Goal: Task Accomplishment & Management: Use online tool/utility

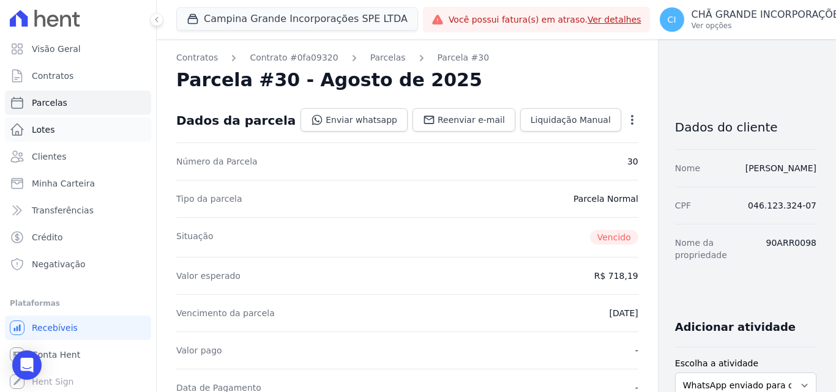
scroll to position [306, 0]
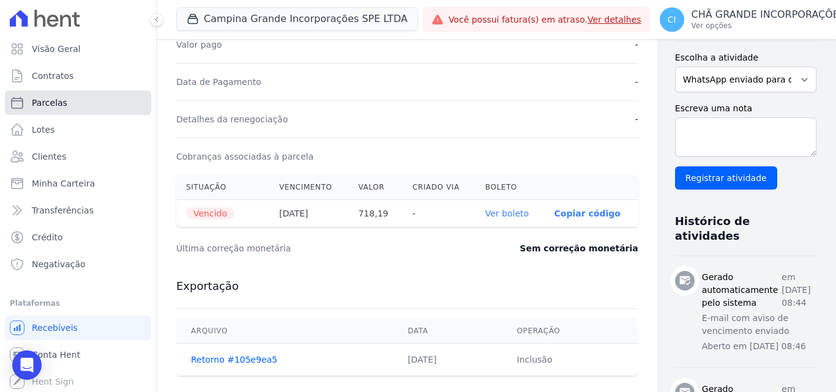
click at [54, 103] on span "Parcelas" at bounding box center [49, 103] width 35 height 12
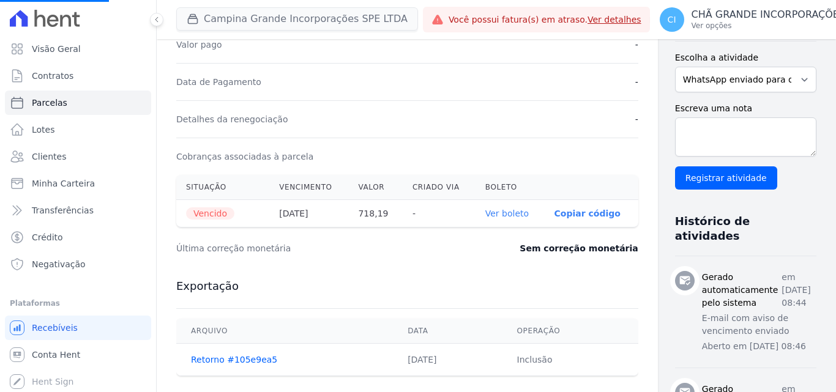
select select
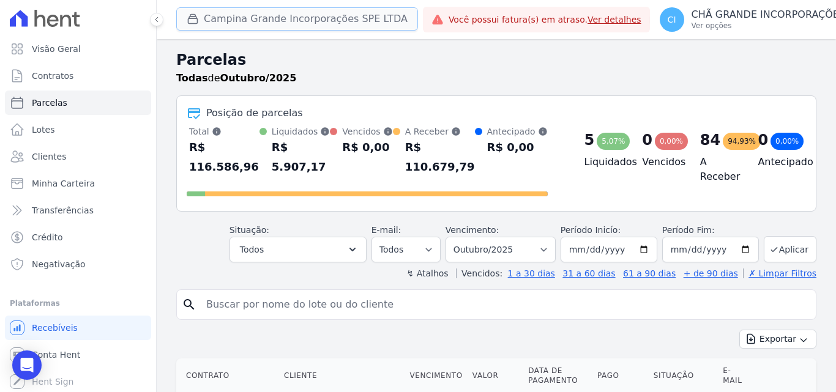
click at [254, 20] on button "Campina Grande Incorporações SPE LTDA" at bounding box center [297, 18] width 242 height 23
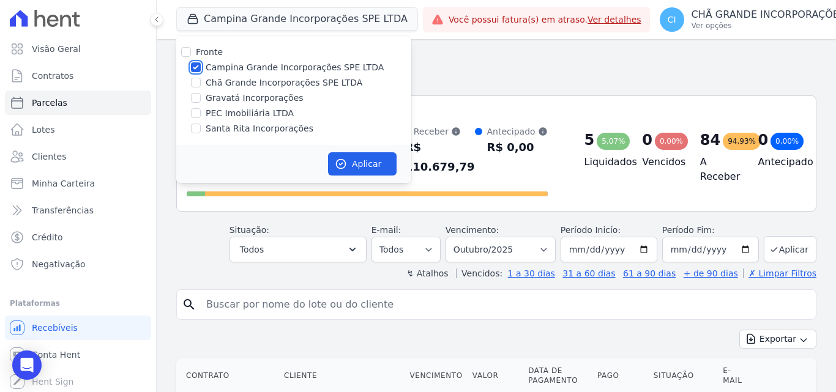
click at [194, 67] on input "Campina Grande Incorporações SPE LTDA" at bounding box center [196, 67] width 10 height 10
checkbox input "false"
click at [192, 79] on input "Chã Grande Incorporações SPE LTDA" at bounding box center [196, 83] width 10 height 10
checkbox input "true"
click at [367, 160] on button "Aplicar" at bounding box center [362, 163] width 69 height 23
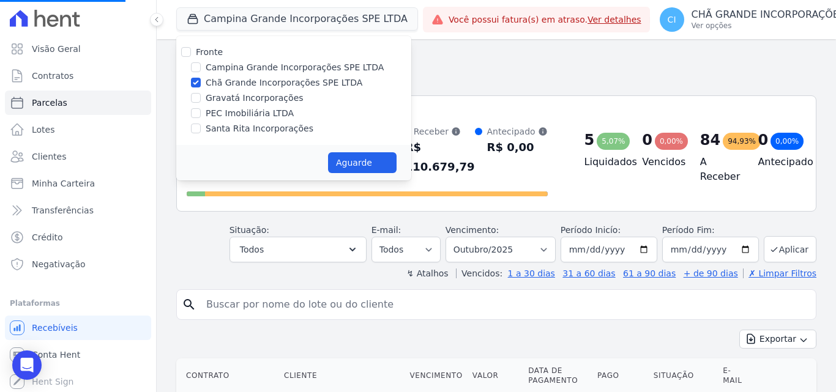
click at [637, 296] on input "search" at bounding box center [505, 304] width 612 height 24
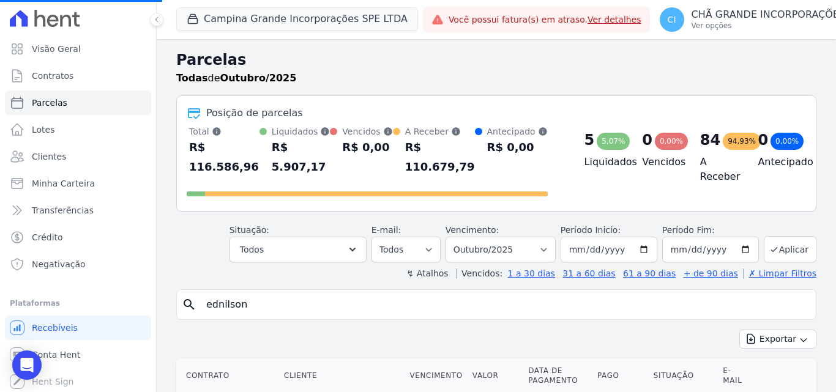
type input "ednilson"
select select
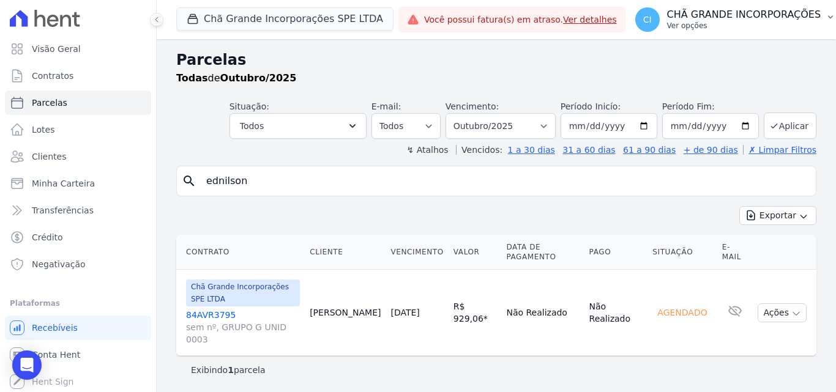
click at [733, 17] on p "CHÃ GRANDE INCORPORAÇÕES" at bounding box center [744, 15] width 154 height 12
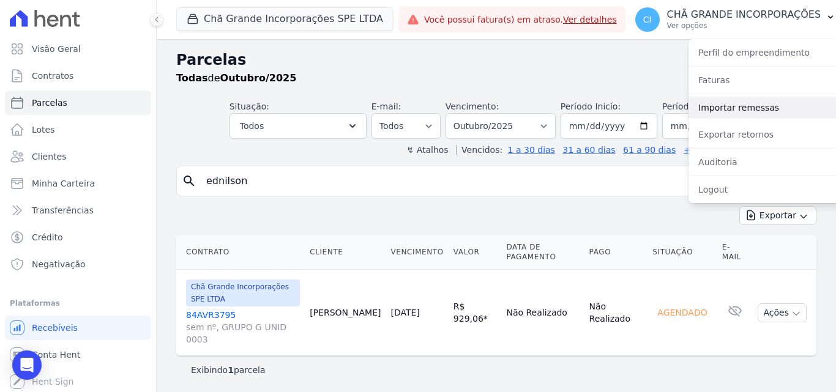
click at [744, 113] on link "Importar remessas" at bounding box center [766, 108] width 157 height 22
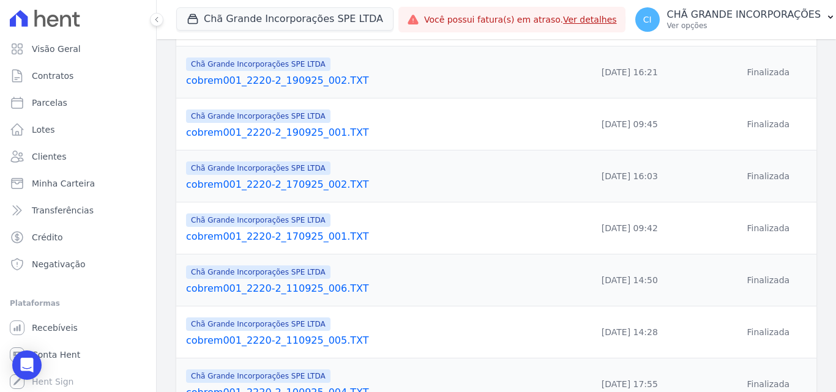
scroll to position [420, 0]
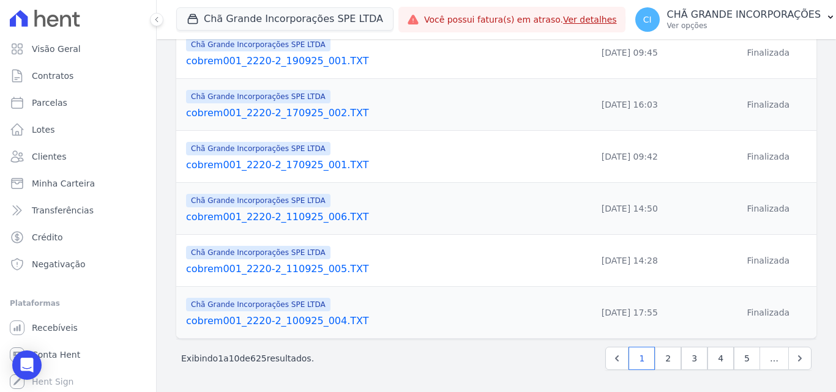
click at [236, 217] on link "cobrem001_2220-2_110925_006.TXT" at bounding box center [360, 217] width 348 height 15
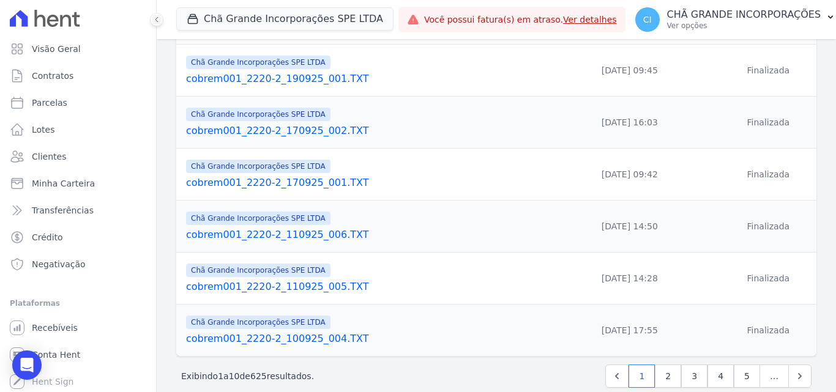
scroll to position [420, 0]
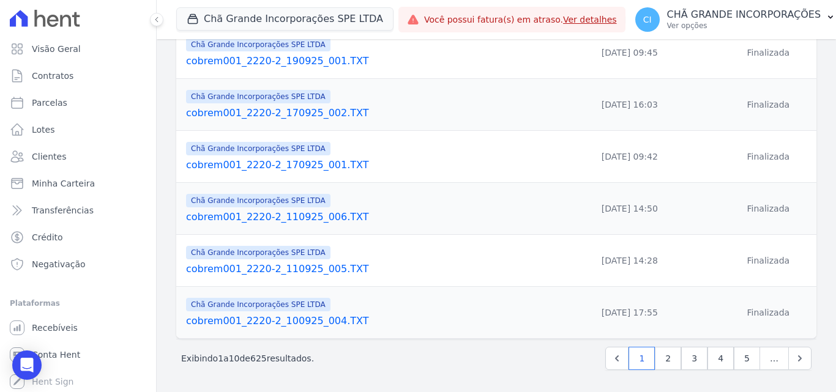
click at [237, 210] on link "cobrem001_2220-2_110925_006.TXT" at bounding box center [360, 217] width 348 height 15
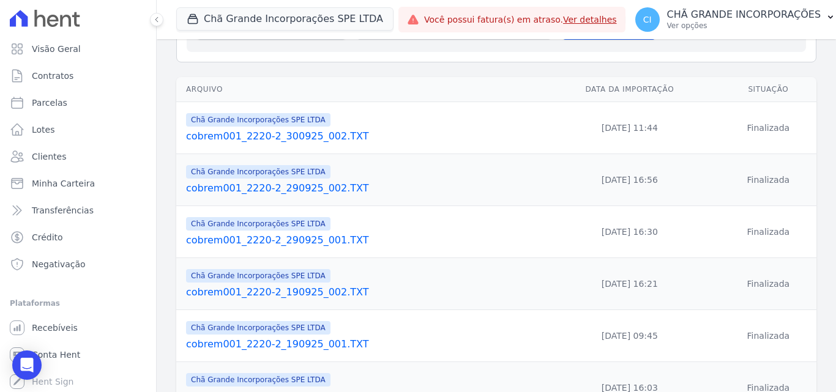
scroll to position [420, 0]
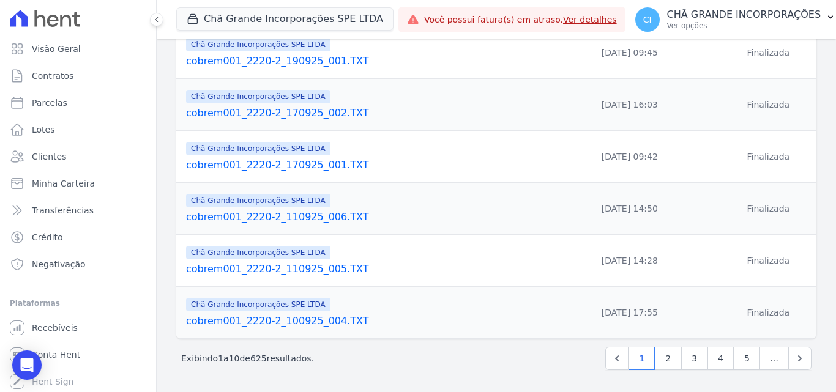
click at [604, 160] on td "[DATE] 09:42" at bounding box center [629, 157] width 181 height 52
click at [253, 158] on link "cobrem001_2220-2_170925_001.TXT" at bounding box center [360, 165] width 348 height 15
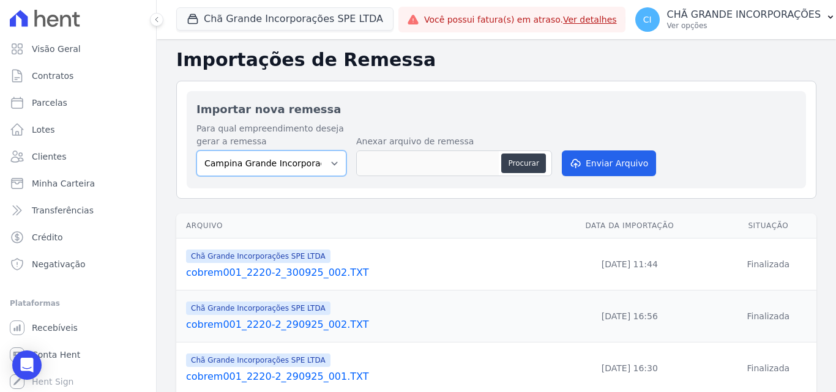
click at [288, 165] on select "Campina Grande Incorporações SPE LTDA Chã Grande Incorporações SPE LTDA Gravatá…" at bounding box center [271, 163] width 150 height 26
select select "fada966b-1e94-4a5a-a03a-a068354f70e7"
click at [196, 150] on select "Campina Grande Incorporações SPE LTDA Chã Grande Incorporações SPE LTDA Gravatá…" at bounding box center [271, 163] width 150 height 26
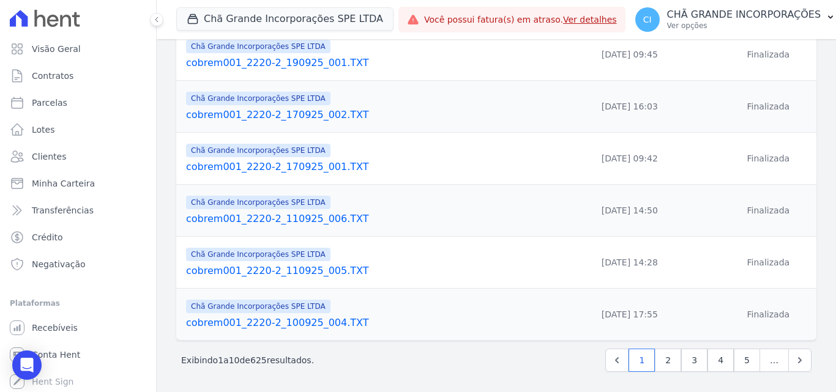
scroll to position [420, 0]
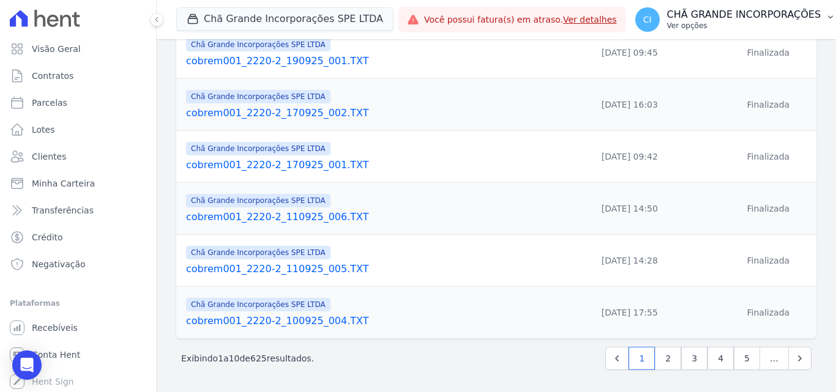
click at [702, 15] on p "CHÃ GRANDE INCORPORAÇÕES" at bounding box center [744, 15] width 154 height 12
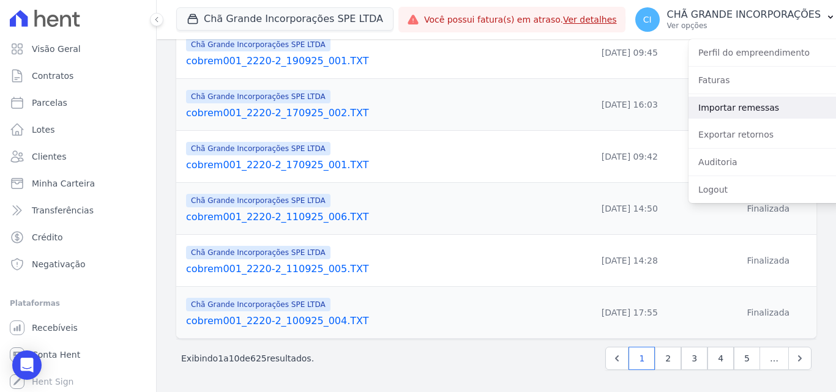
click at [745, 106] on link "Importar remessas" at bounding box center [766, 108] width 157 height 22
select select "fada966b-1e94-4a5a-a03a-a068354f70e7"
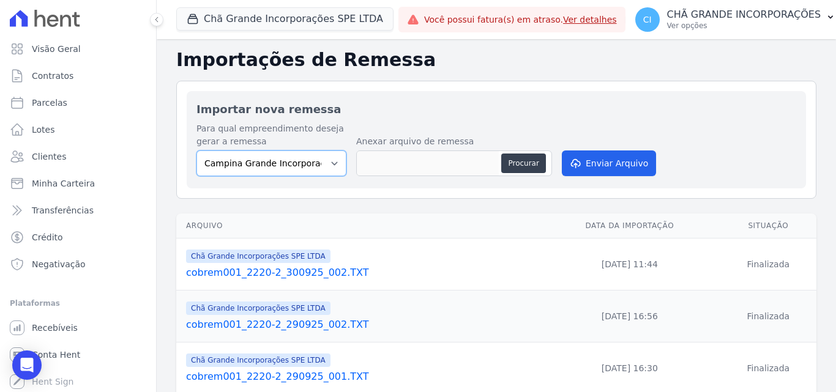
click at [288, 167] on select "Campina Grande Incorporações SPE LTDA Chã Grande Incorporações SPE LTDA Gravatá…" at bounding box center [271, 163] width 150 height 26
select select "fada966b-1e94-4a5a-a03a-a068354f70e7"
click at [196, 150] on select "Campina Grande Incorporações SPE LTDA Chã Grande Incorporações SPE LTDA Gravatá…" at bounding box center [271, 163] width 150 height 26
click at [512, 158] on button "Procurar" at bounding box center [523, 164] width 44 height 20
type input "cobrem001_2220-2_011025_001.TXT"
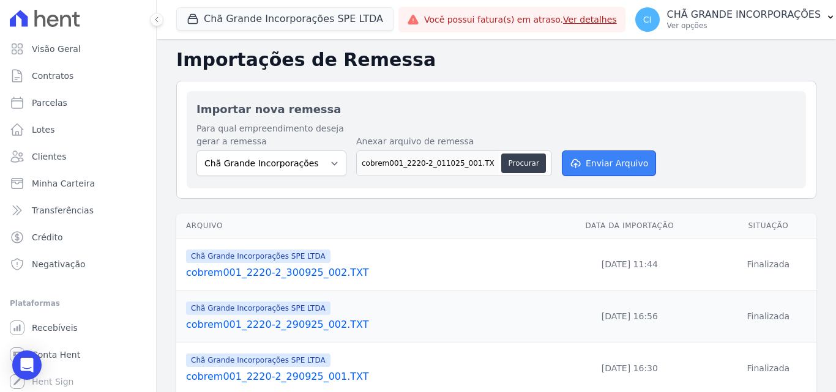
click at [603, 160] on button "Enviar Arquivo" at bounding box center [609, 163] width 94 height 26
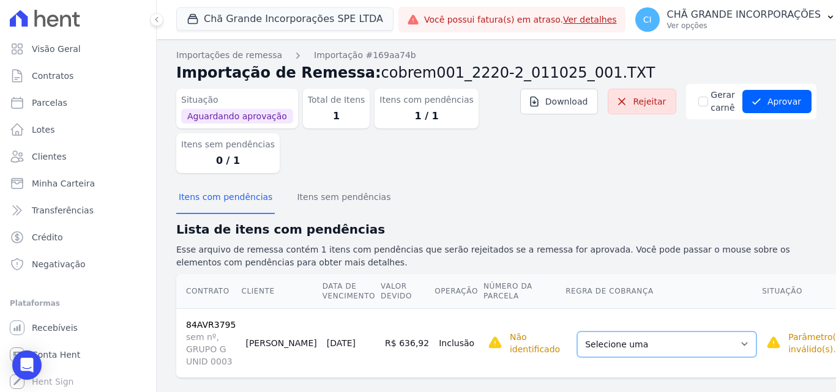
drag, startPoint x: 670, startPoint y: 349, endPoint x: 670, endPoint y: 336, distance: 12.8
click at [670, 349] on select "Selecione uma Nova Parcela Avulsa Parcela Avulsa Existente Sinal (1 X R$ 33,00)…" at bounding box center [666, 345] width 179 height 26
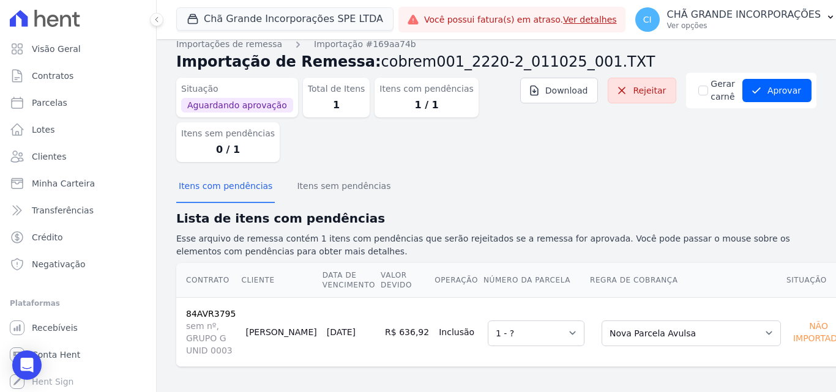
scroll to position [16, 0]
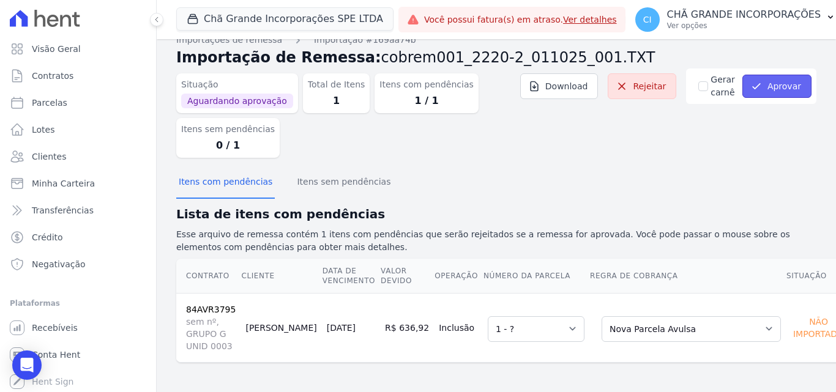
click at [783, 86] on button "Aprovar" at bounding box center [776, 86] width 69 height 23
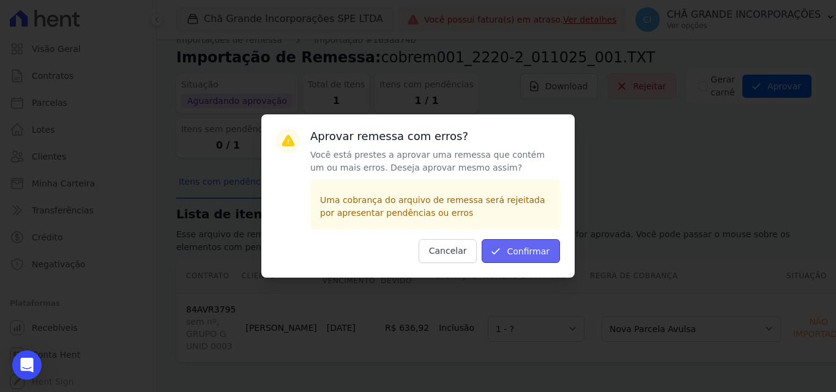
click at [522, 250] on button "Confirmar" at bounding box center [520, 251] width 78 height 24
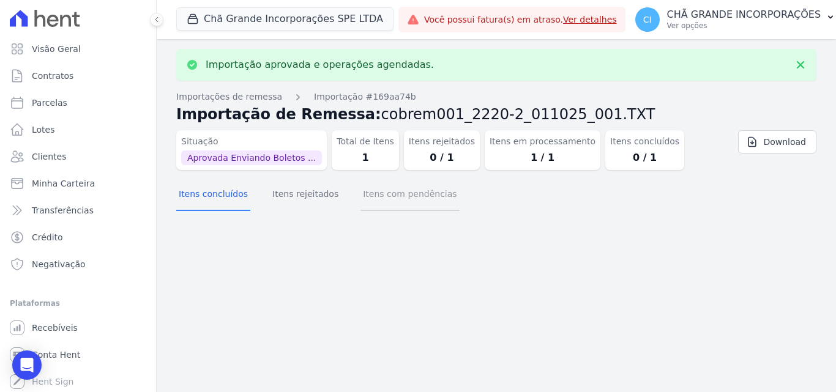
click at [392, 196] on button "Itens com pendências" at bounding box center [409, 195] width 98 height 32
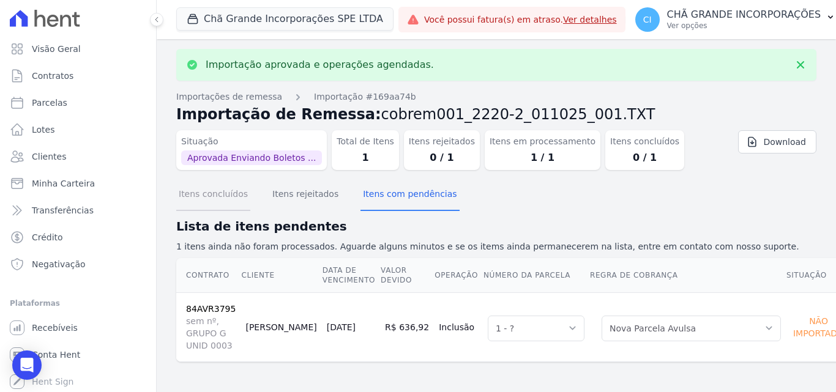
click at [191, 191] on button "Itens concluídos" at bounding box center [213, 195] width 74 height 32
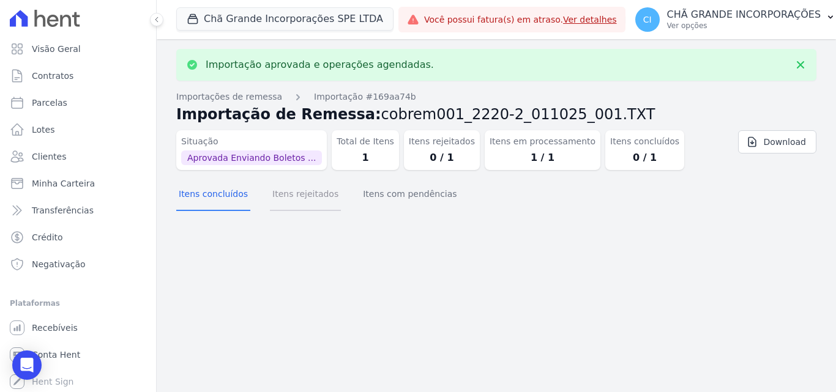
click at [305, 193] on button "Itens rejeitados" at bounding box center [305, 195] width 71 height 32
click at [398, 198] on button "Itens com pendências" at bounding box center [409, 195] width 98 height 32
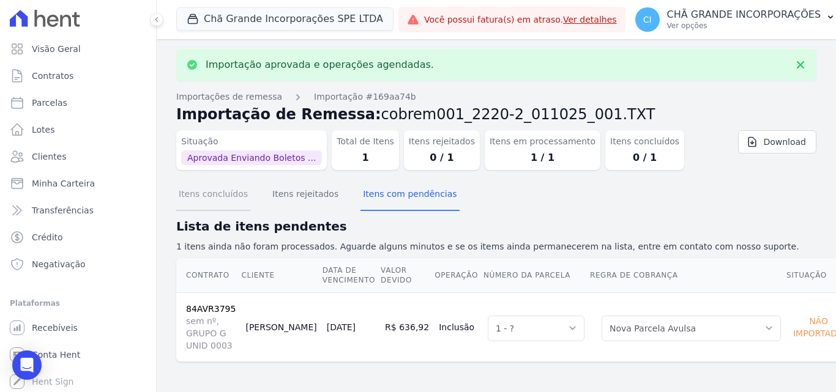
click at [220, 199] on button "Itens concluídos" at bounding box center [213, 195] width 74 height 32
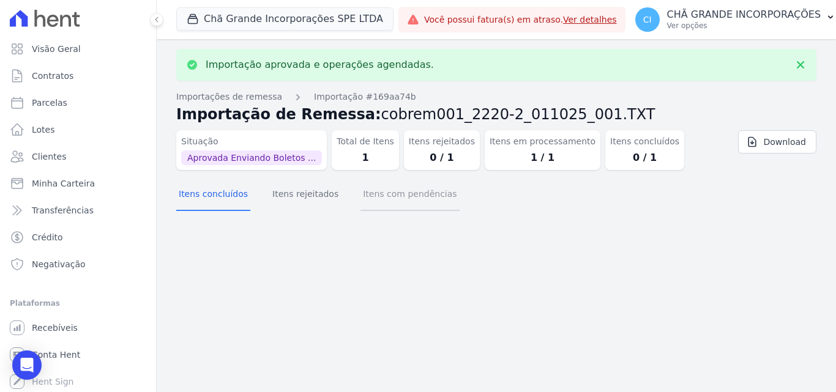
click at [417, 198] on button "Itens com pendências" at bounding box center [409, 195] width 98 height 32
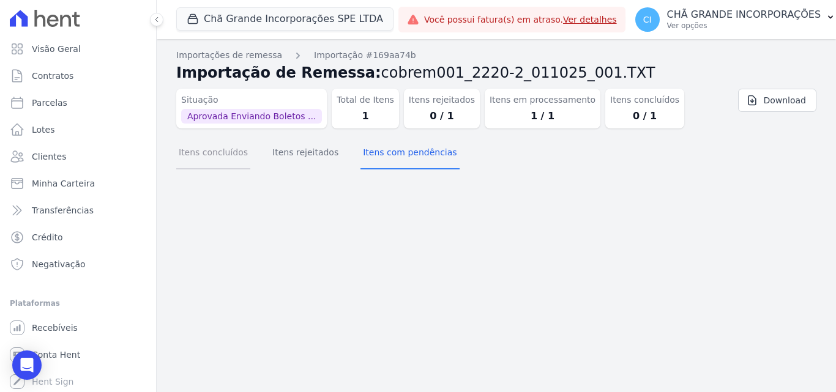
click at [223, 157] on button "Itens concluídos" at bounding box center [213, 154] width 74 height 32
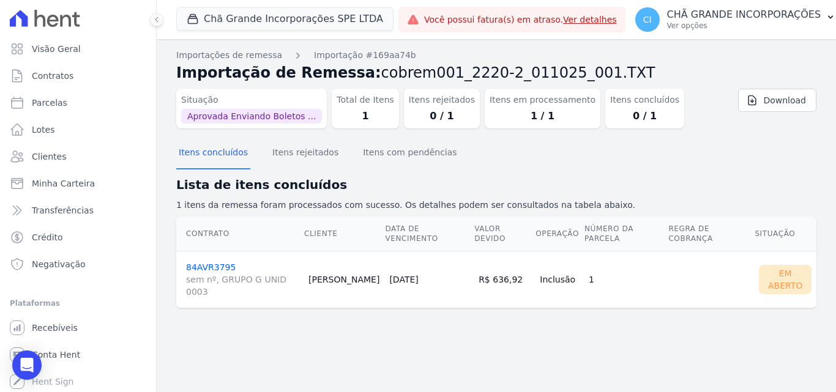
click at [204, 251] on td "84AVR3795 sem nº, GRUPO G UNID 0003" at bounding box center [239, 279] width 127 height 57
click at [205, 262] on link "84AVR3795 sem nº, GRUPO G UNID 0003" at bounding box center [242, 279] width 113 height 35
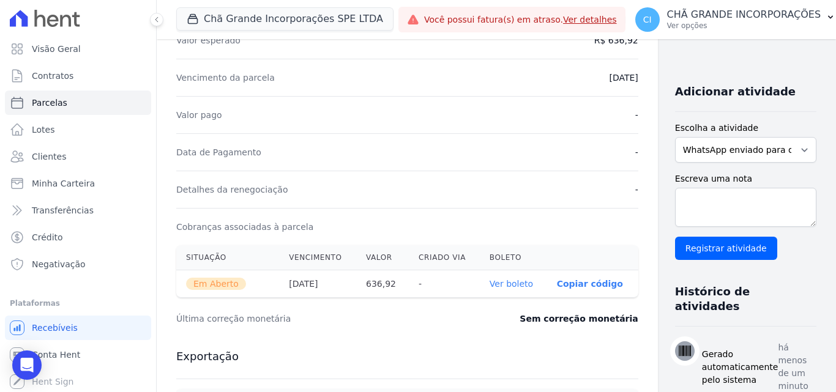
scroll to position [245, 0]
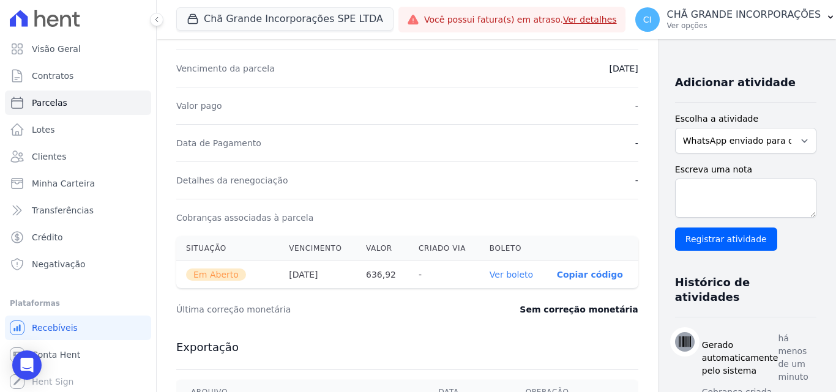
click at [489, 272] on link "Ver boleto" at bounding box center [510, 275] width 43 height 10
